Goal: Information Seeking & Learning: Learn about a topic

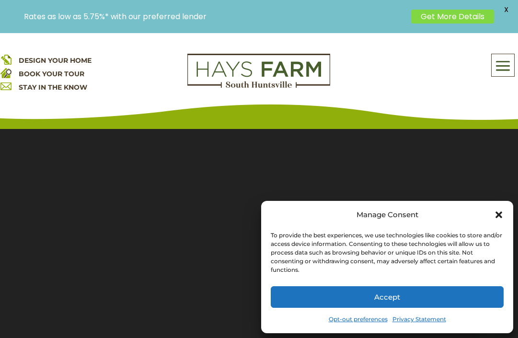
click at [495, 215] on icon "Close dialog" at bounding box center [500, 215] width 10 height 10
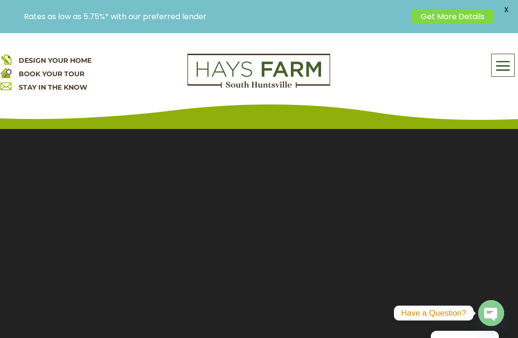
click at [502, 66] on span at bounding box center [503, 66] width 23 height 22
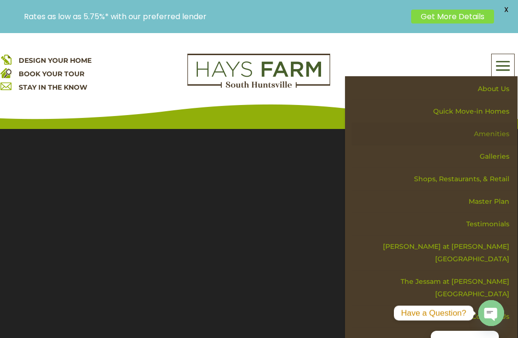
click at [492, 133] on link "Amenities" at bounding box center [435, 134] width 166 height 23
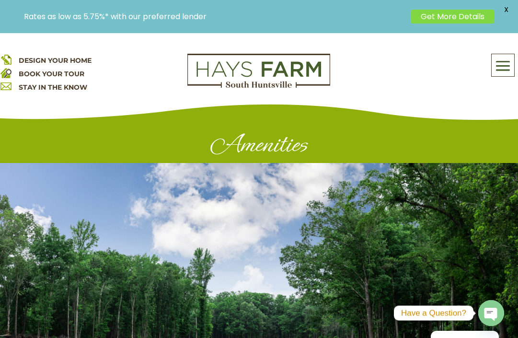
click at [509, 67] on span at bounding box center [503, 66] width 23 height 22
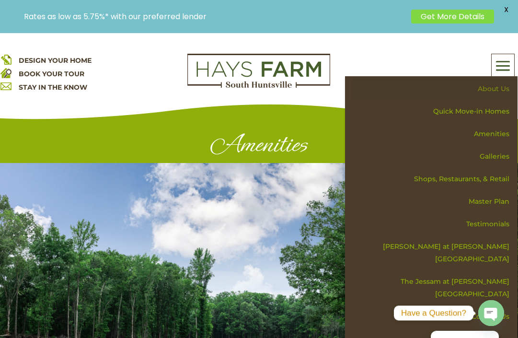
click at [494, 89] on link "About Us" at bounding box center [435, 89] width 166 height 23
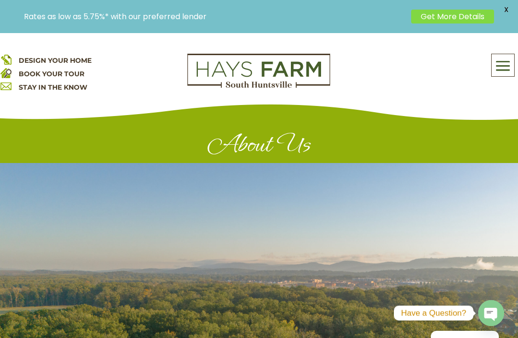
click at [79, 62] on span "DESIGN YOUR HOME" at bounding box center [55, 60] width 73 height 9
